Goal: Information Seeking & Learning: Learn about a topic

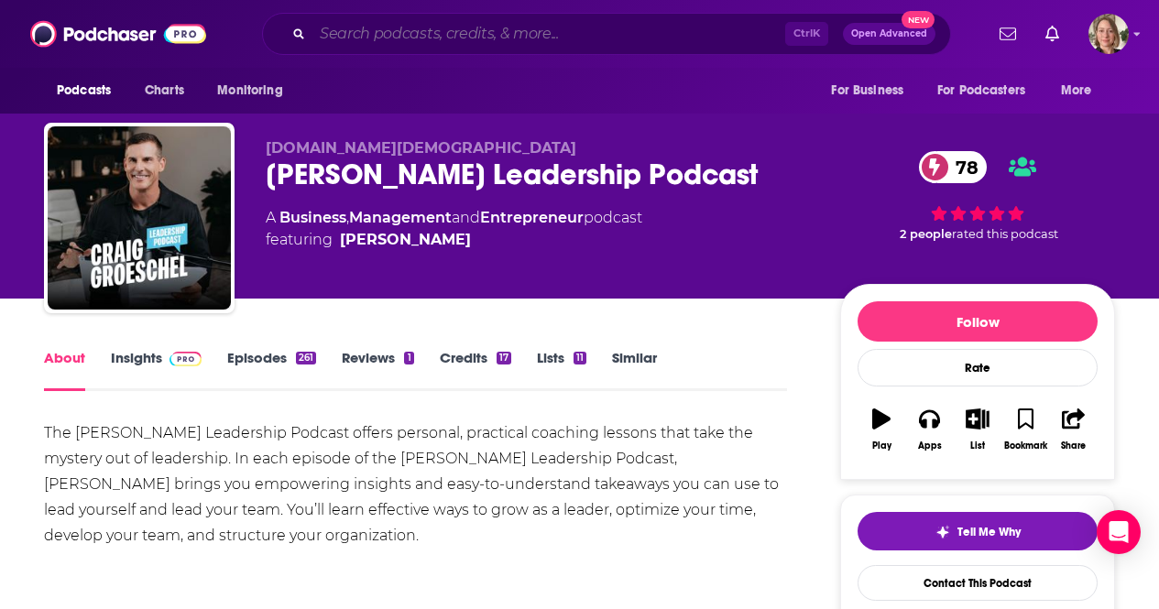
click at [411, 23] on input "Search podcasts, credits, & more..." at bounding box center [549, 33] width 473 height 29
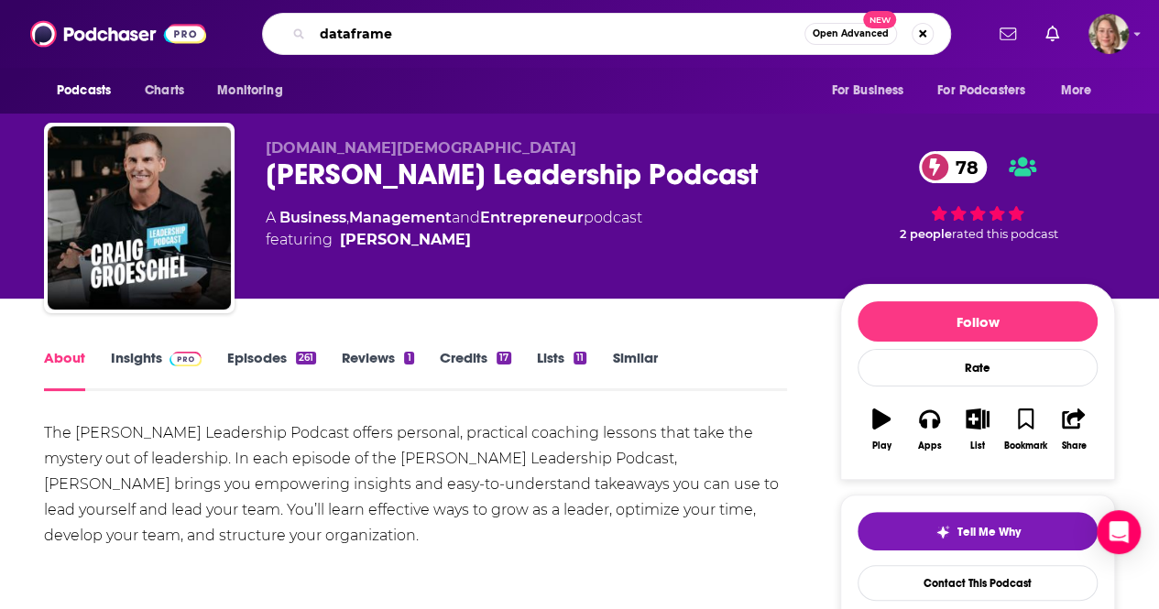
type input "dataframed"
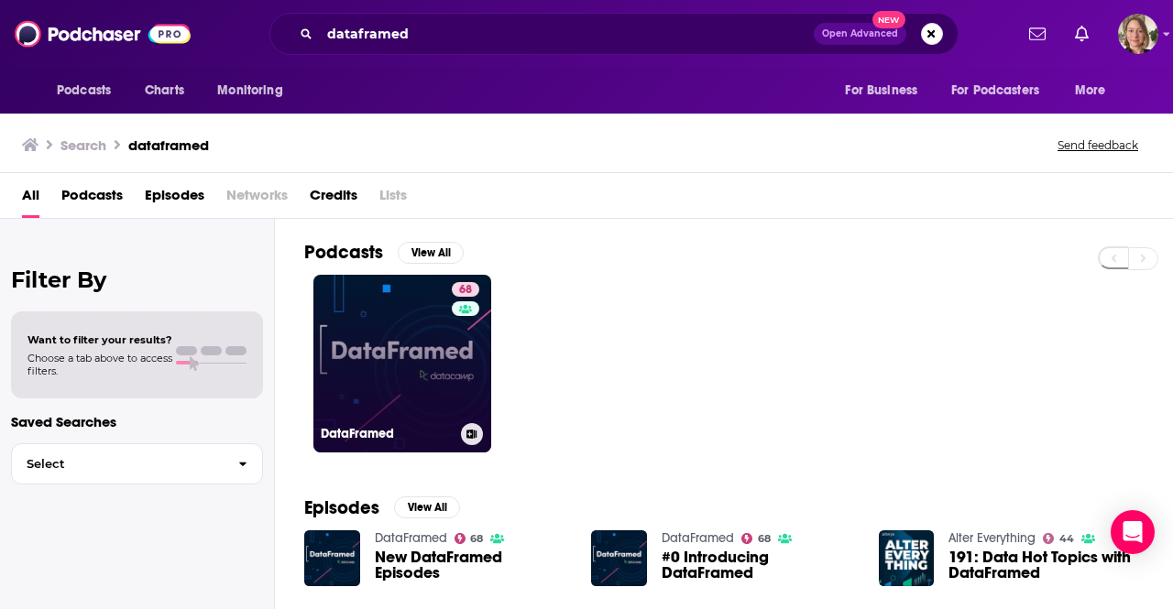
click at [393, 334] on link "68 DataFramed" at bounding box center [402, 364] width 178 height 178
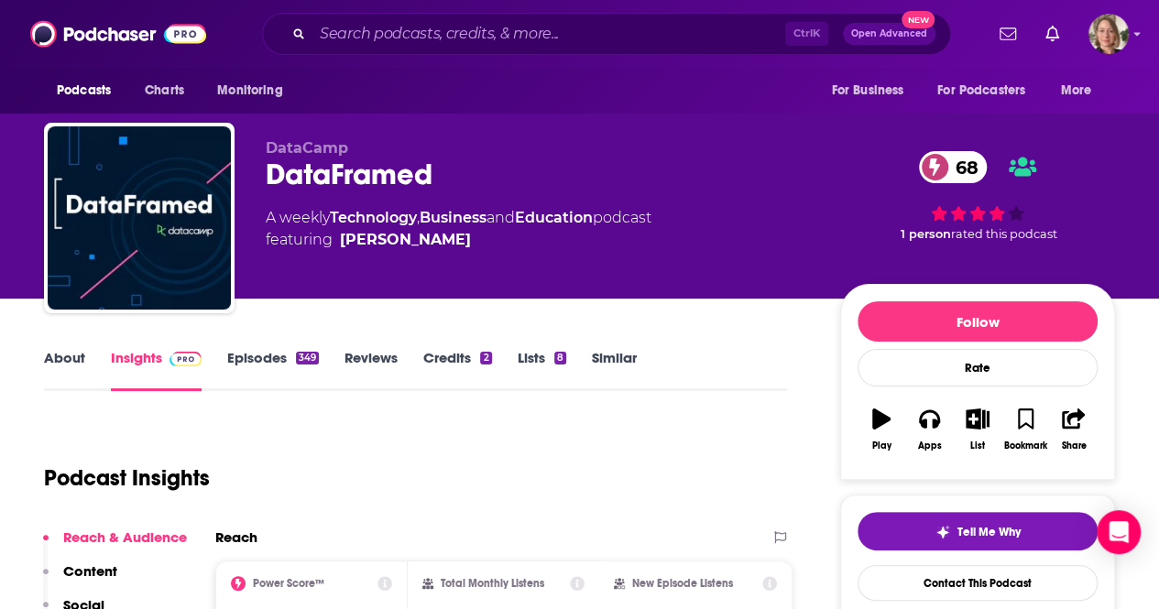
scroll to position [275, 0]
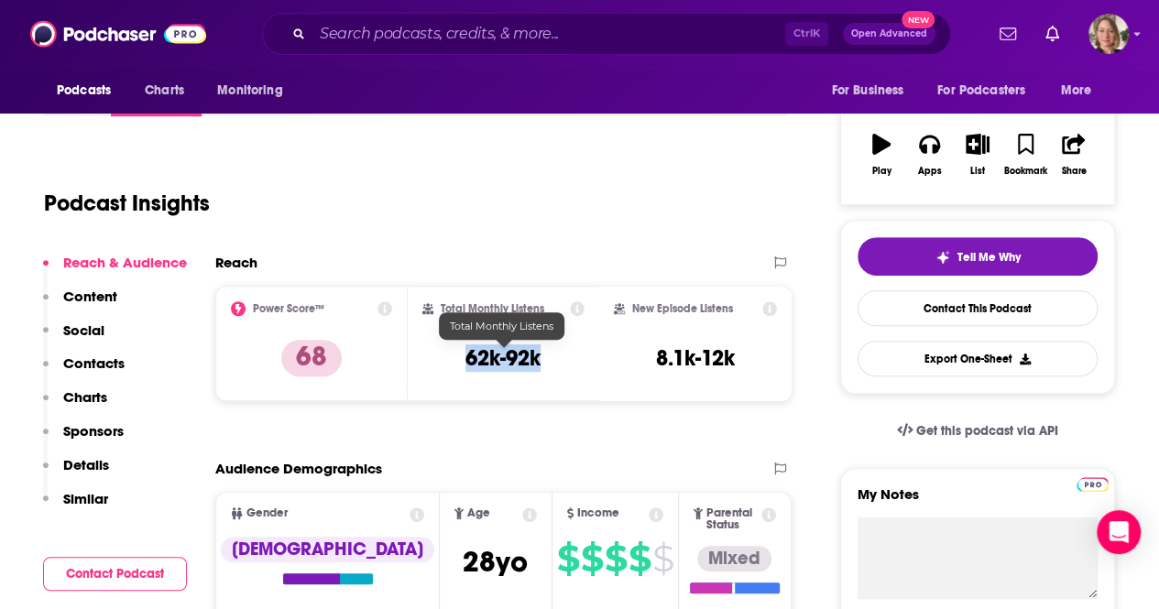
drag, startPoint x: 548, startPoint y: 359, endPoint x: 466, endPoint y: 362, distance: 82.5
click at [466, 362] on div "Total Monthly Listens 62k-92k" at bounding box center [503, 344] width 163 height 84
copy h3 "62k-92k"
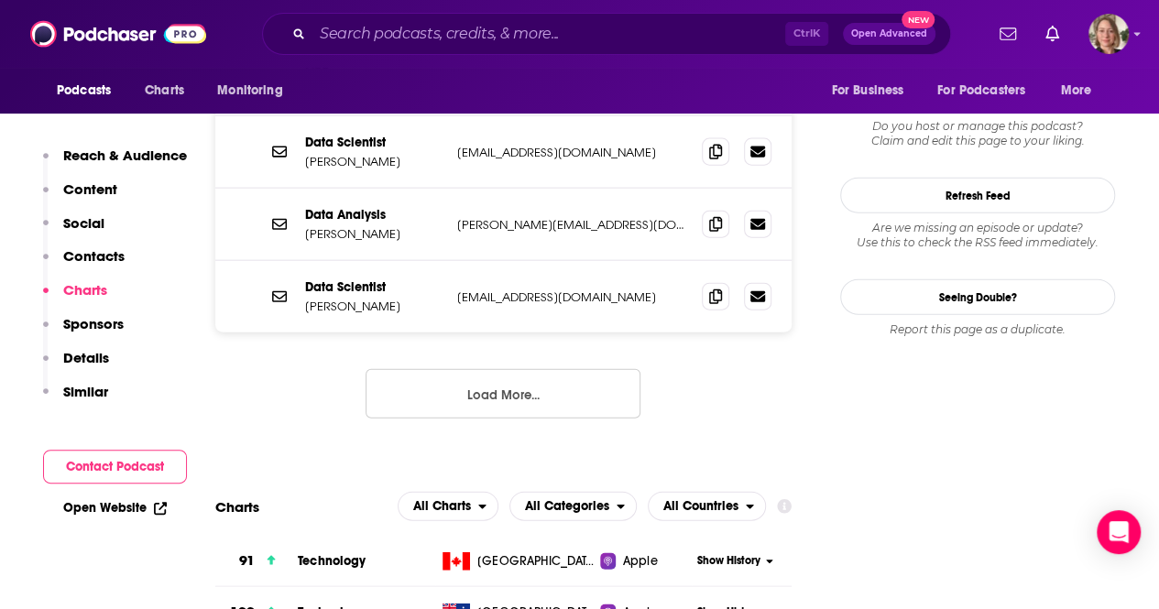
scroll to position [2200, 0]
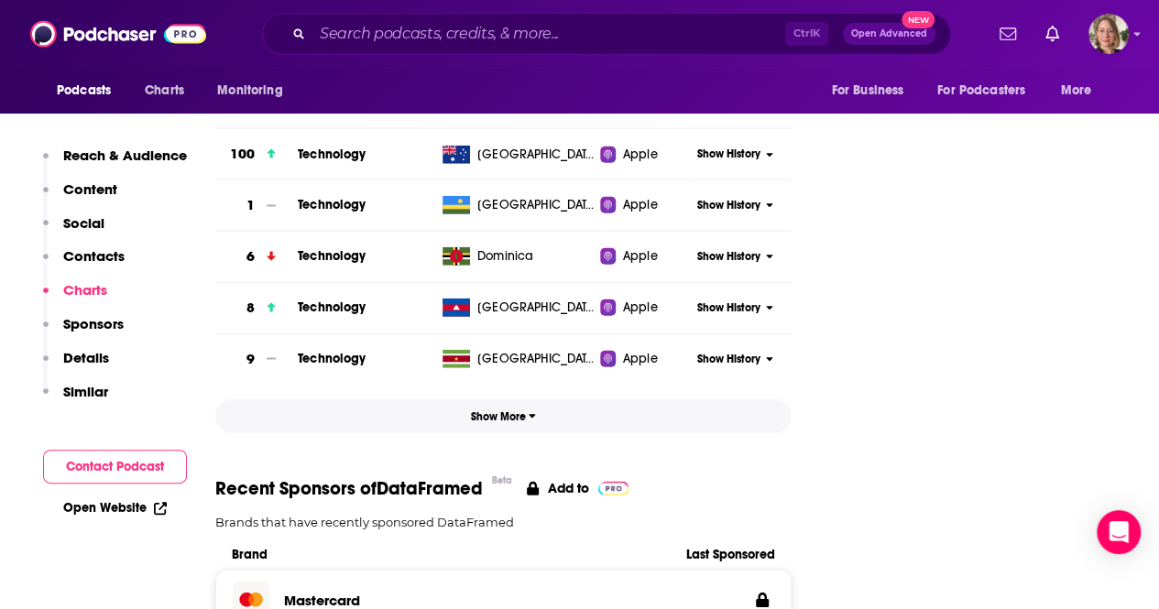
click at [513, 411] on span "Show More" at bounding box center [503, 417] width 65 height 13
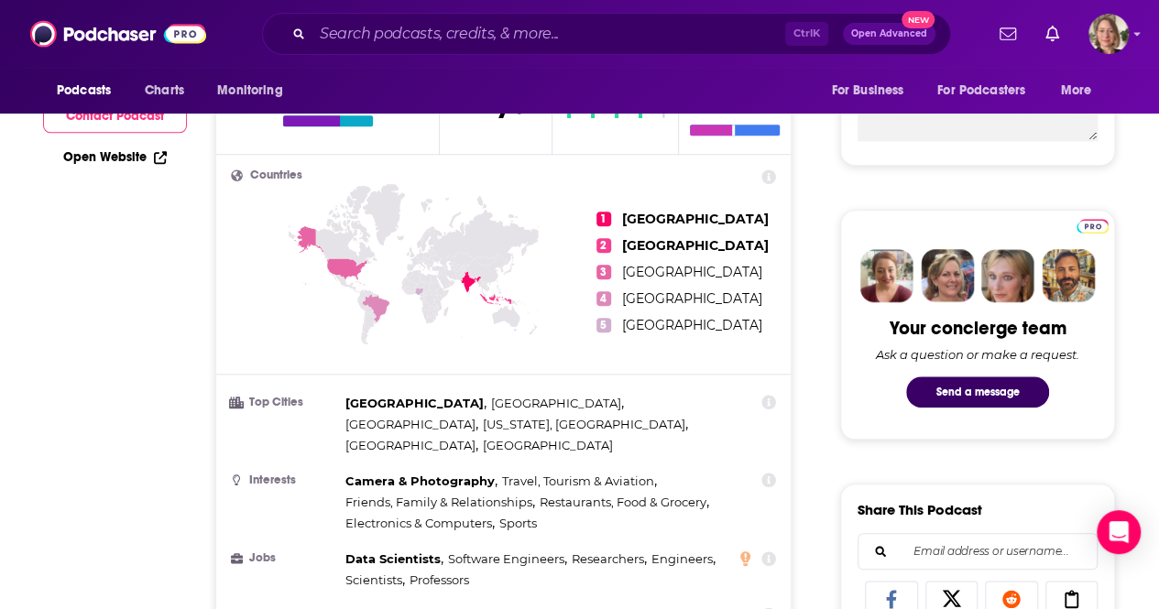
scroll to position [0, 0]
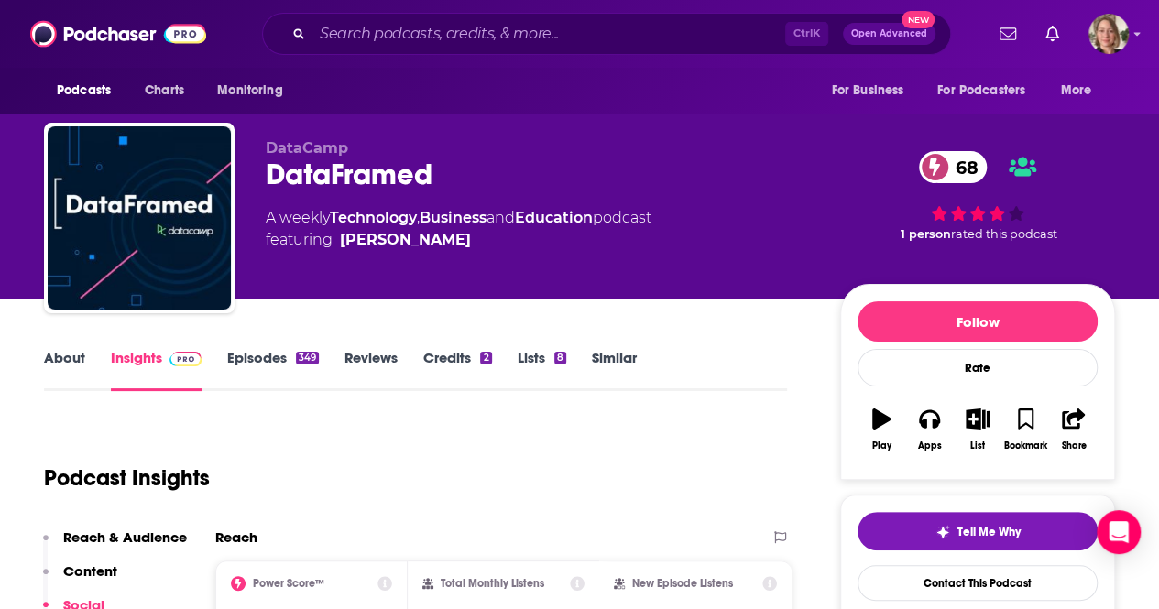
click at [81, 357] on link "About" at bounding box center [64, 370] width 41 height 42
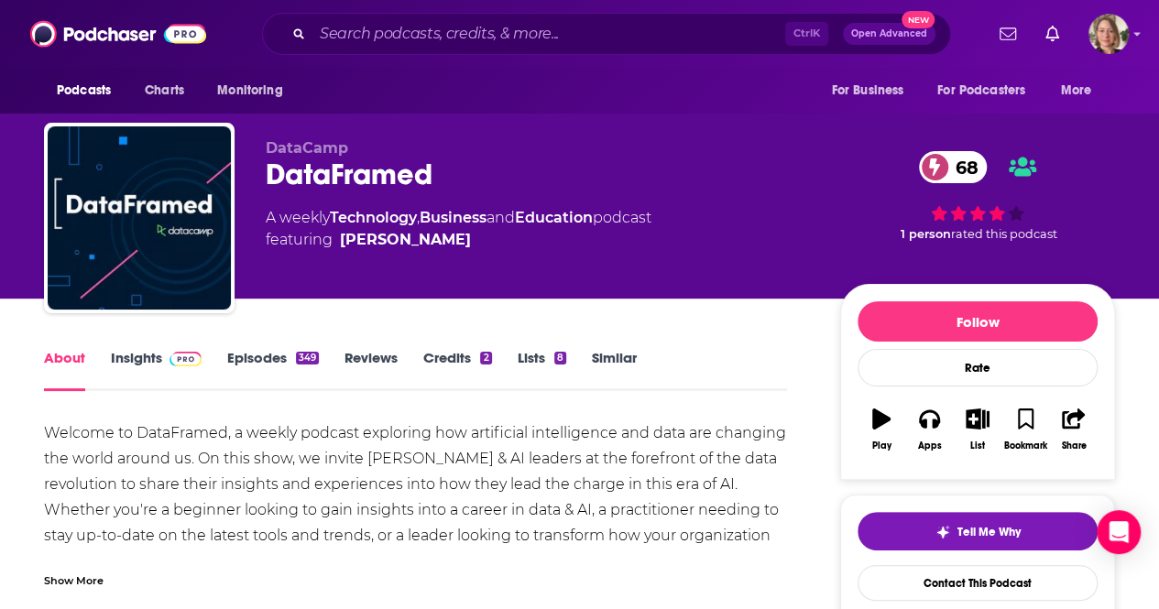
drag, startPoint x: 93, startPoint y: 495, endPoint x: 148, endPoint y: 488, distance: 54.6
click at [93, 495] on div "Welcome to DataFramed, a weekly podcast exploring how artificial intelligence a…" at bounding box center [415, 536] width 743 height 231
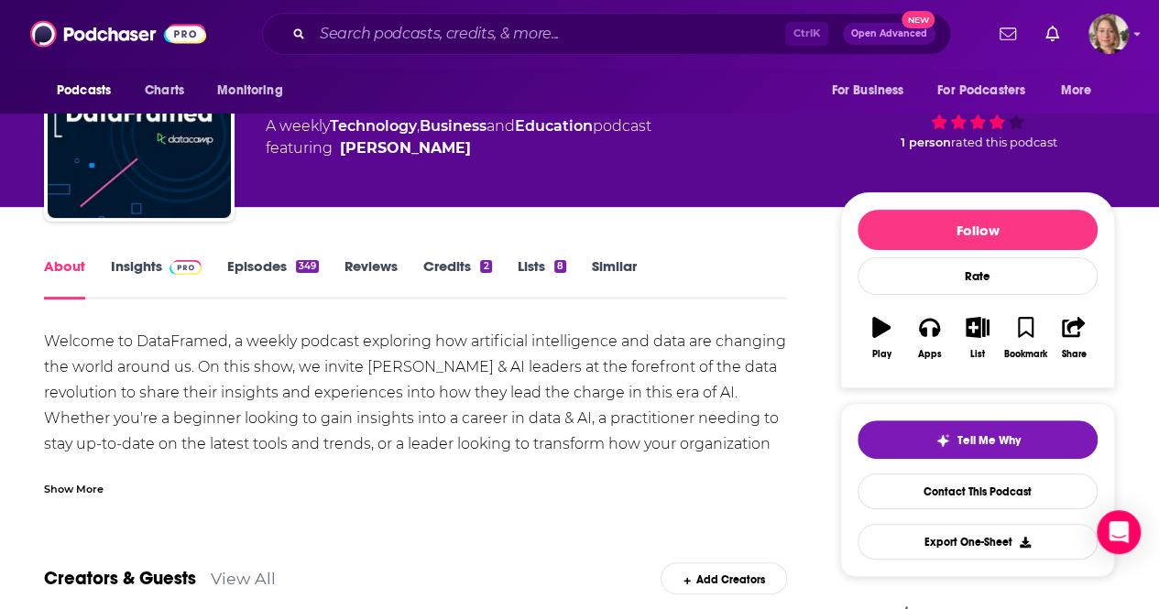
click at [63, 486] on div "Show More" at bounding box center [74, 487] width 60 height 17
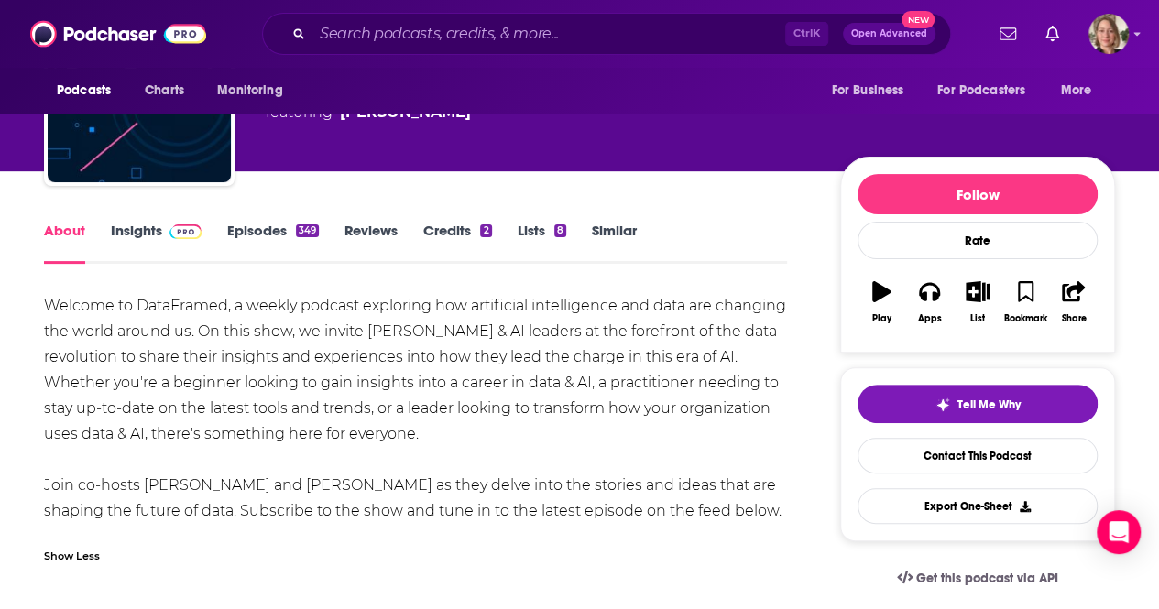
scroll to position [183, 0]
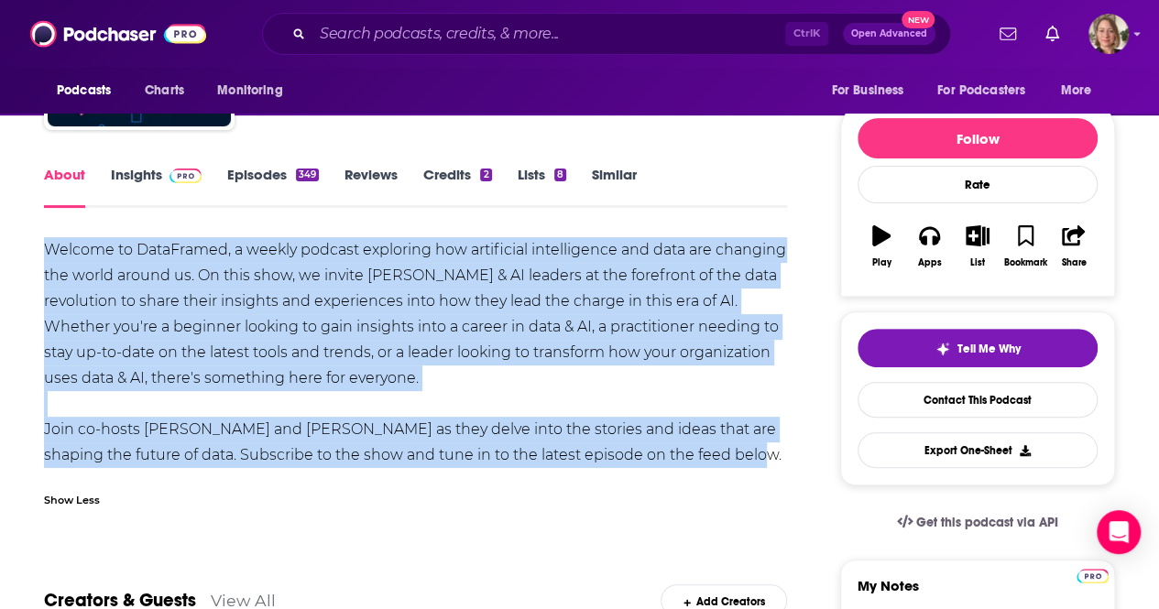
drag, startPoint x: 726, startPoint y: 455, endPoint x: 18, endPoint y: 252, distance: 736.2
copy div "Welcome to DataFramed, a weekly podcast exploring how artificial intelligence a…"
click at [931, 254] on button "Apps" at bounding box center [929, 247] width 48 height 66
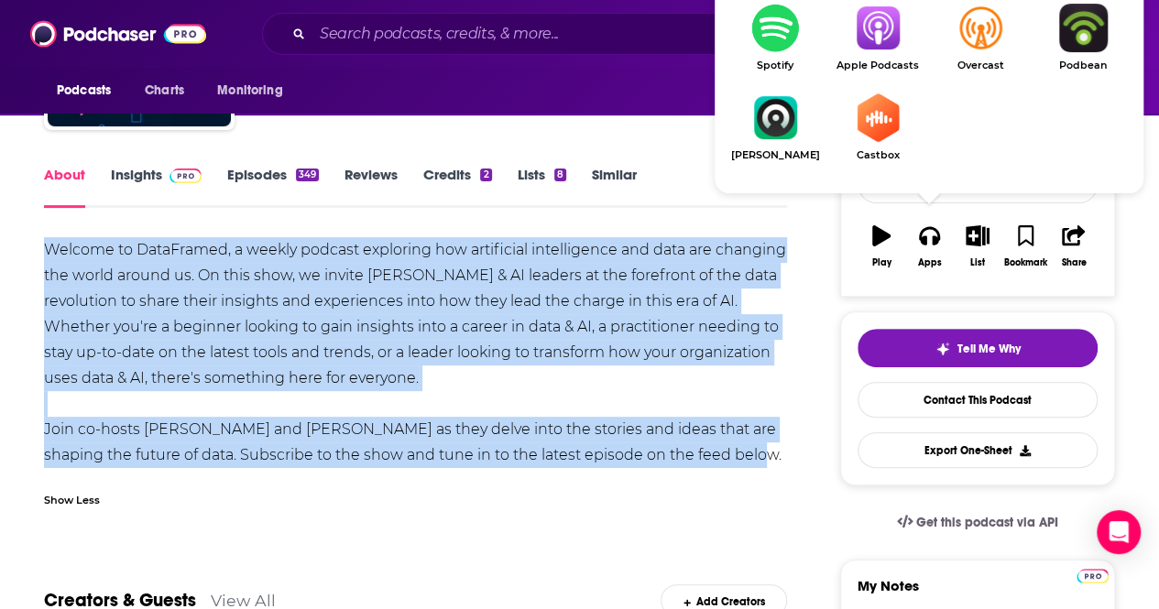
click at [869, 50] on img "Show Listen On dropdown" at bounding box center [878, 28] width 103 height 49
